Goal: Task Accomplishment & Management: Manage account settings

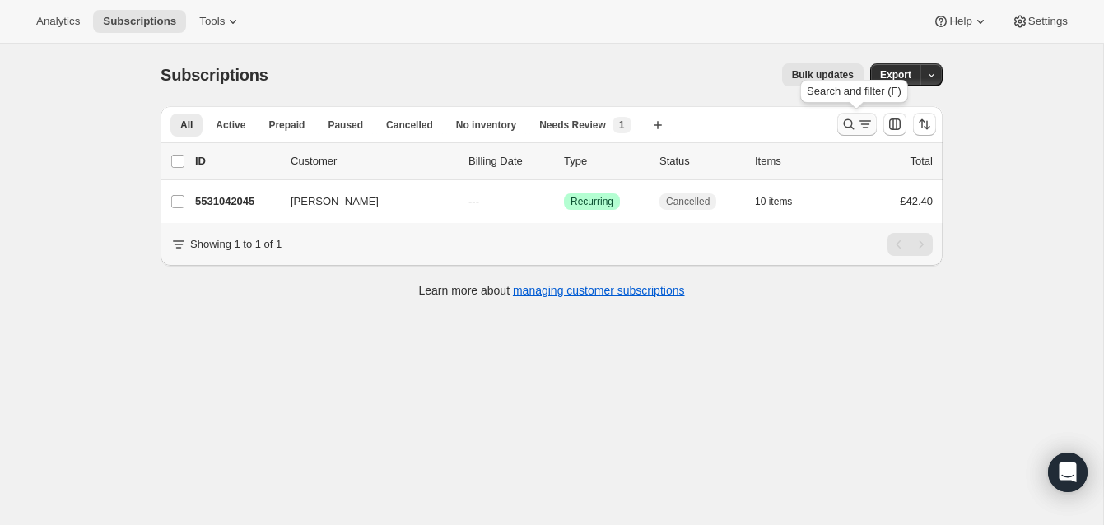
click at [846, 118] on icon "Search and filter results" at bounding box center [849, 124] width 16 height 16
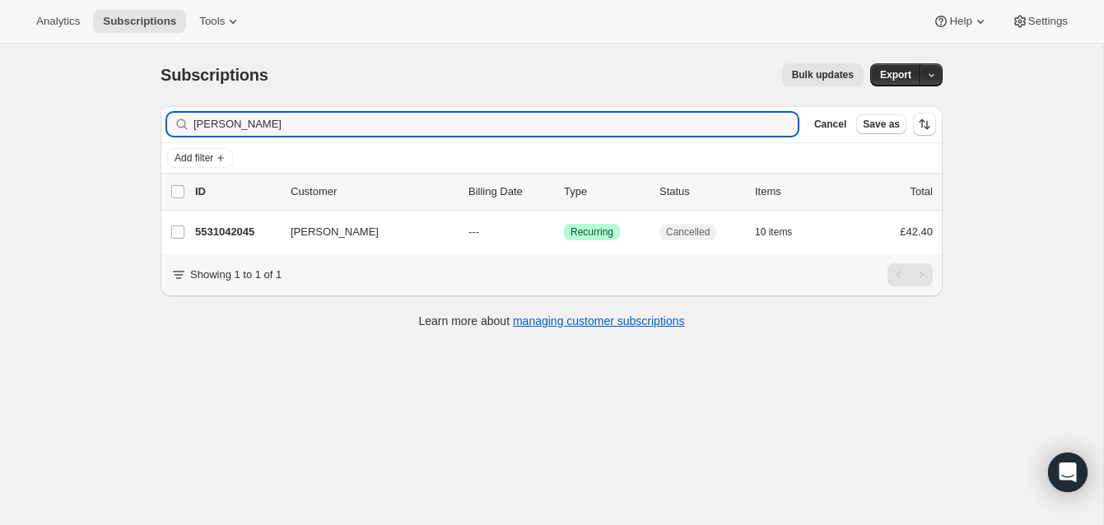
drag, startPoint x: 268, startPoint y: 123, endPoint x: 167, endPoint y: 113, distance: 100.9
click at [167, 113] on div "[PERSON_NAME]" at bounding box center [482, 124] width 631 height 23
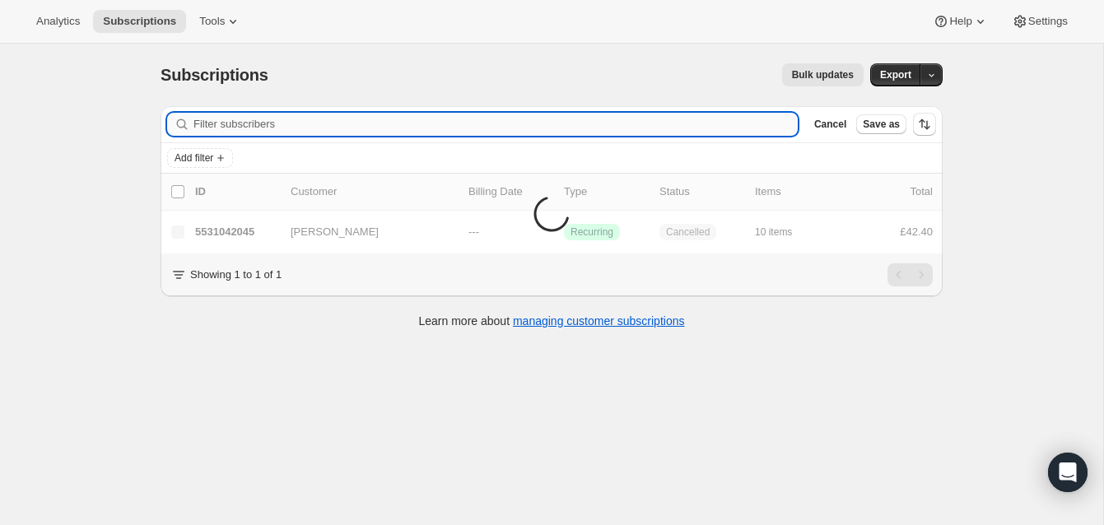
click at [232, 123] on input "Filter subscribers" at bounding box center [495, 124] width 604 height 23
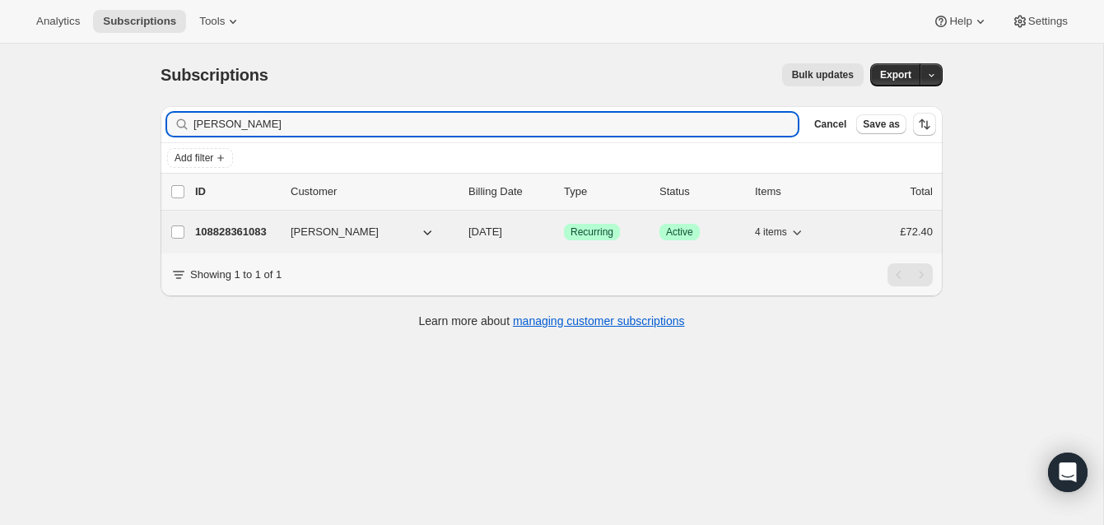
type input "[PERSON_NAME]"
click at [242, 226] on p "108828361083" at bounding box center [236, 232] width 82 height 16
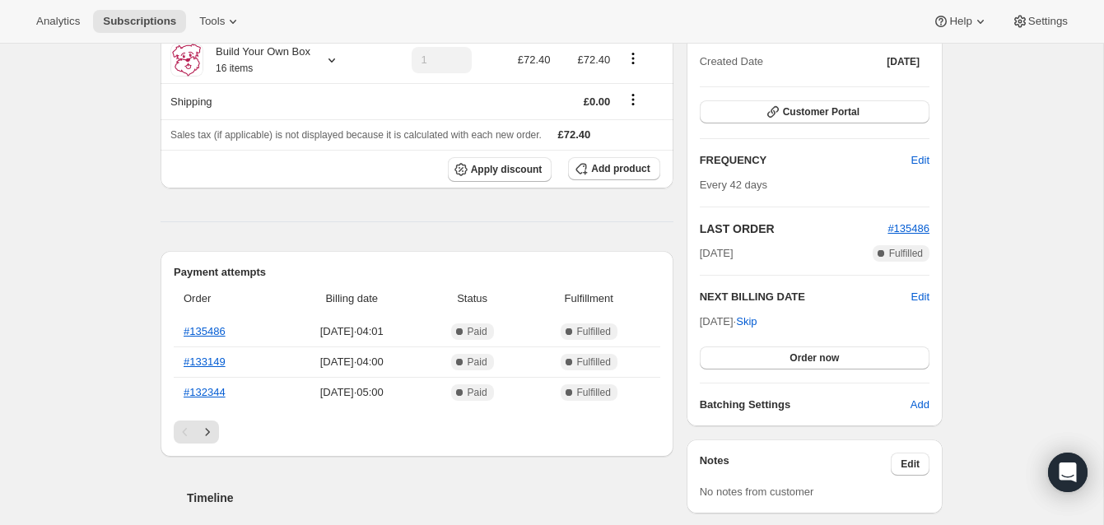
scroll to position [272, 0]
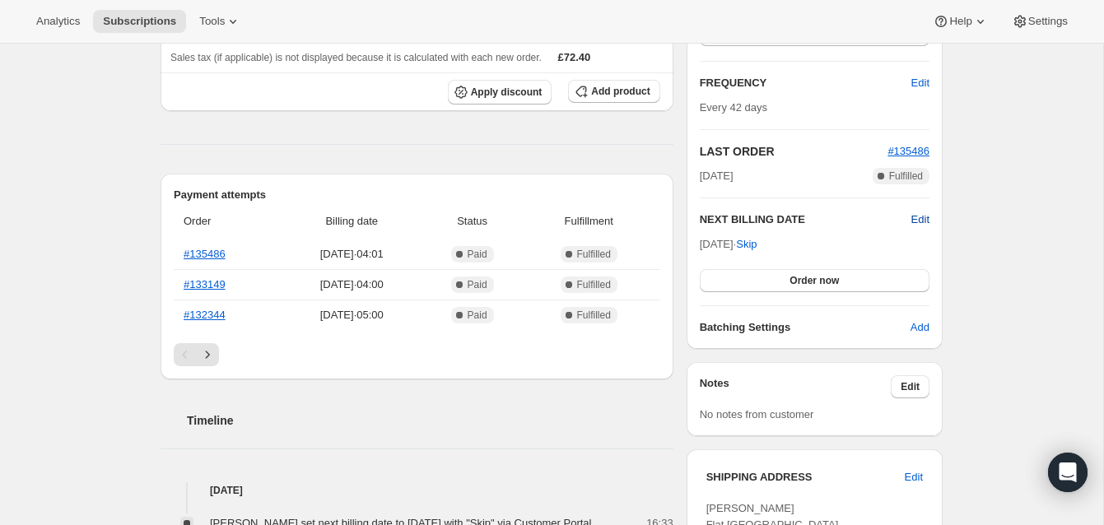
click at [917, 217] on span "Edit" at bounding box center [920, 220] width 18 height 16
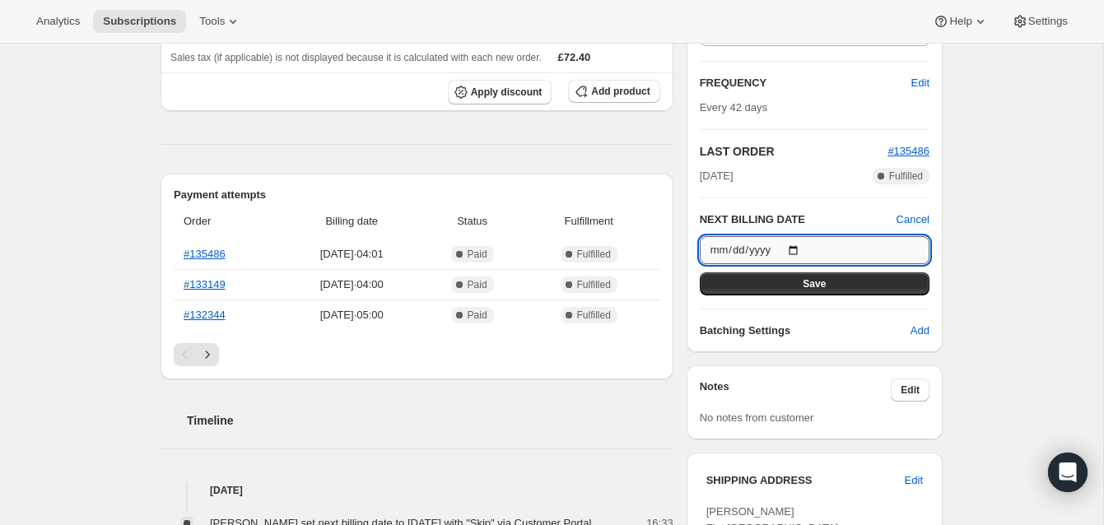
click at [798, 249] on input "[DATE]" at bounding box center [815, 250] width 230 height 28
type input "[DATE]"
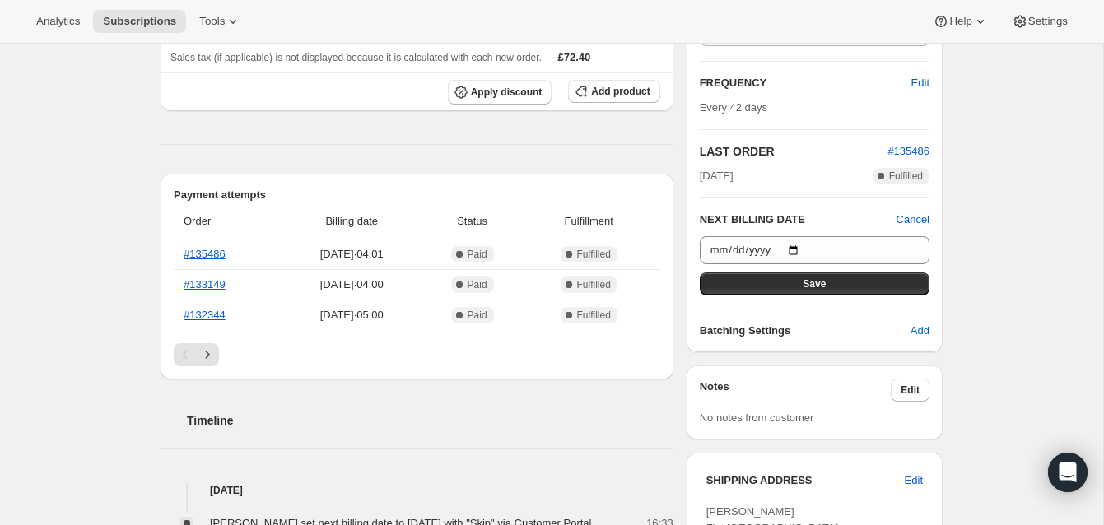
click at [826, 278] on button "Save" at bounding box center [815, 283] width 230 height 23
